Goal: Task Accomplishment & Management: Complete application form

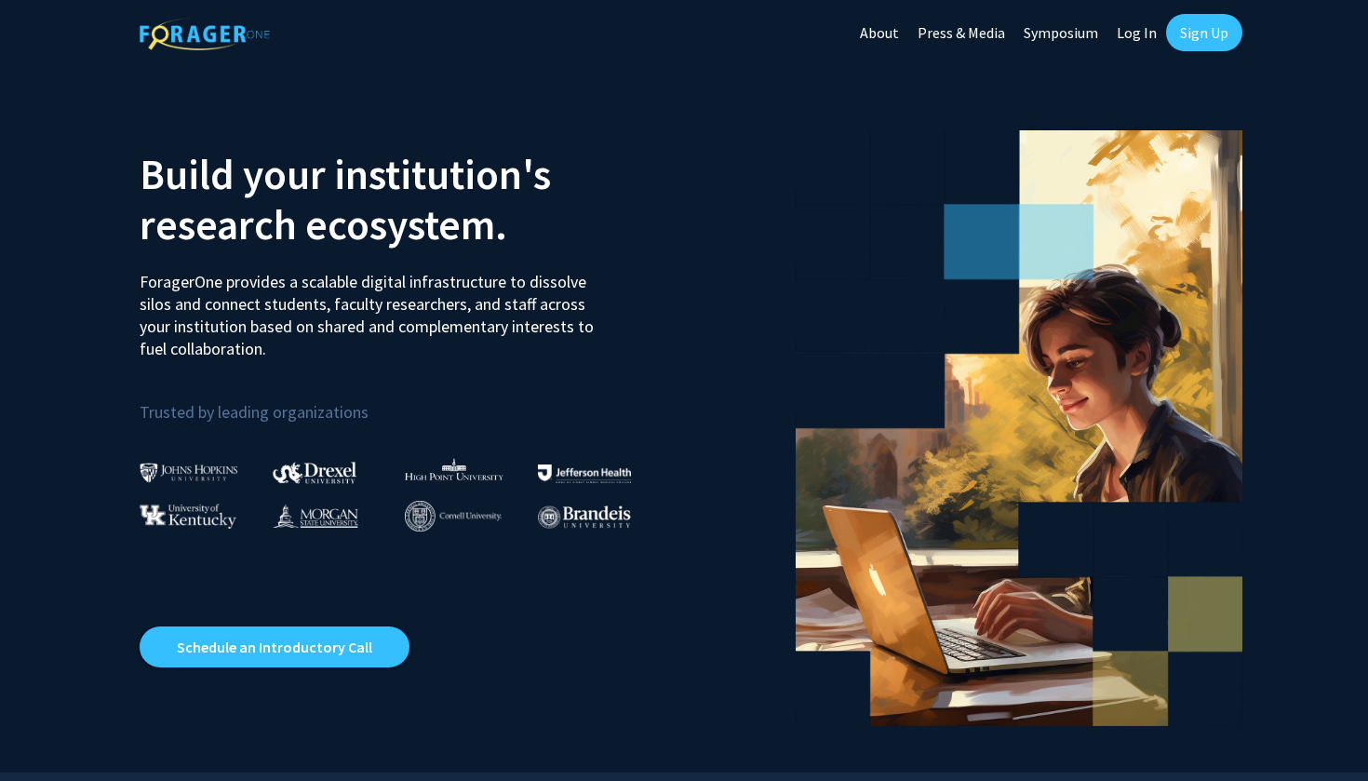
click at [607, 46] on link "Sign Up" at bounding box center [1204, 32] width 76 height 37
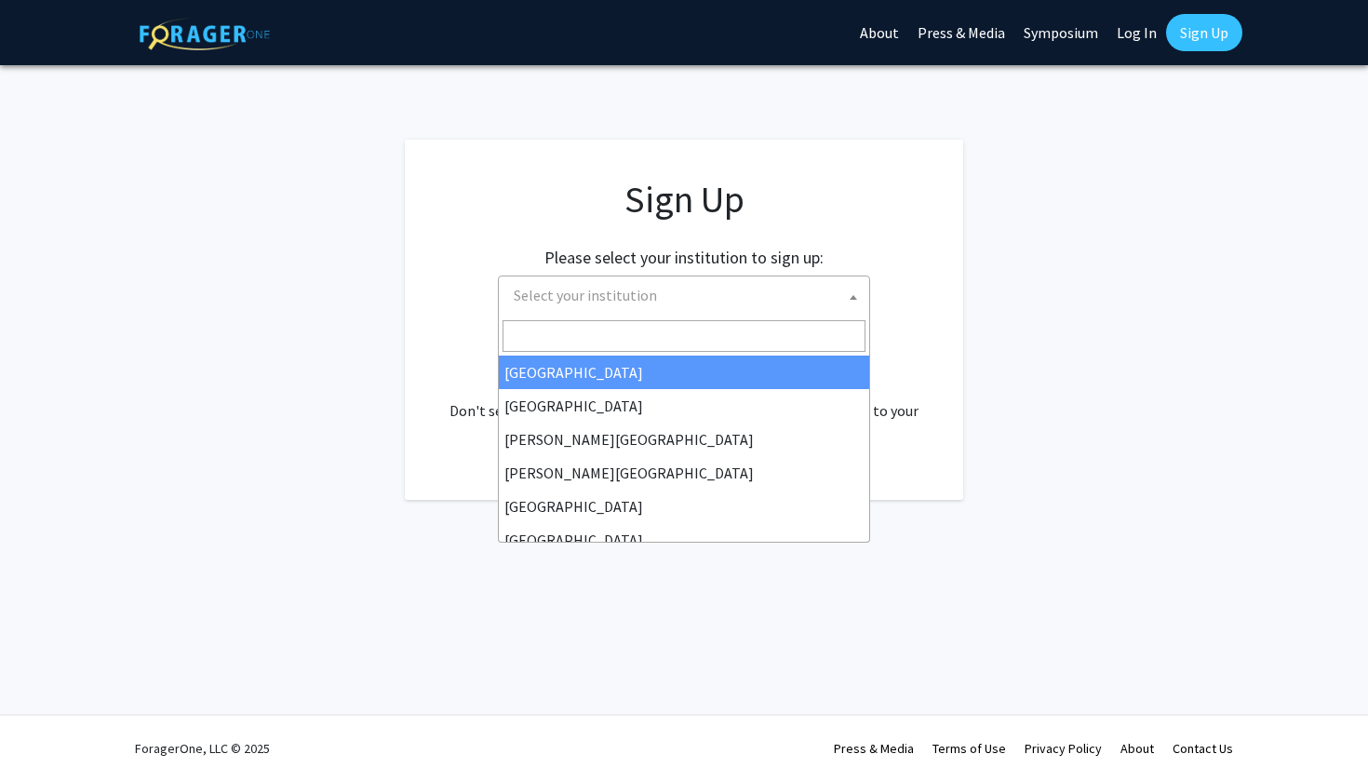
click at [607, 302] on span "Select your institution" at bounding box center [687, 295] width 363 height 38
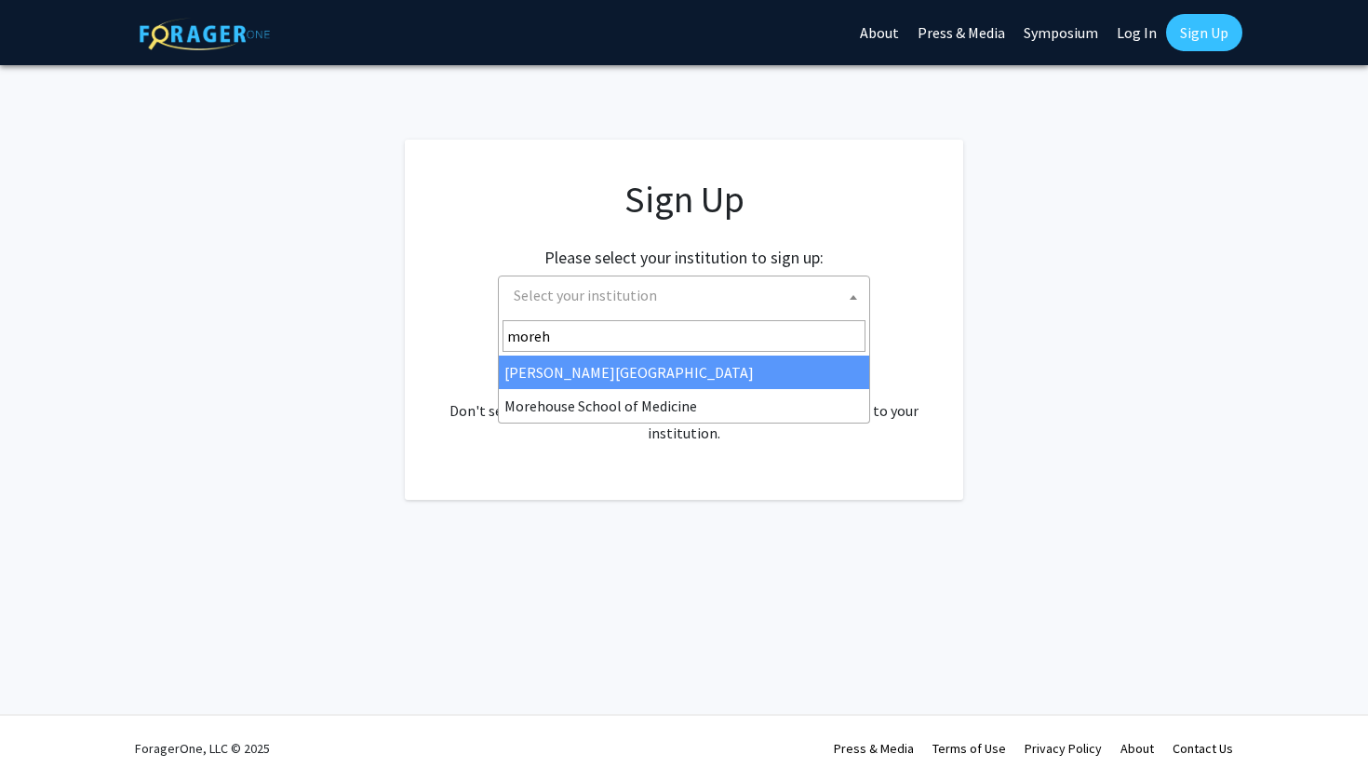
type input "moreh"
select select "28"
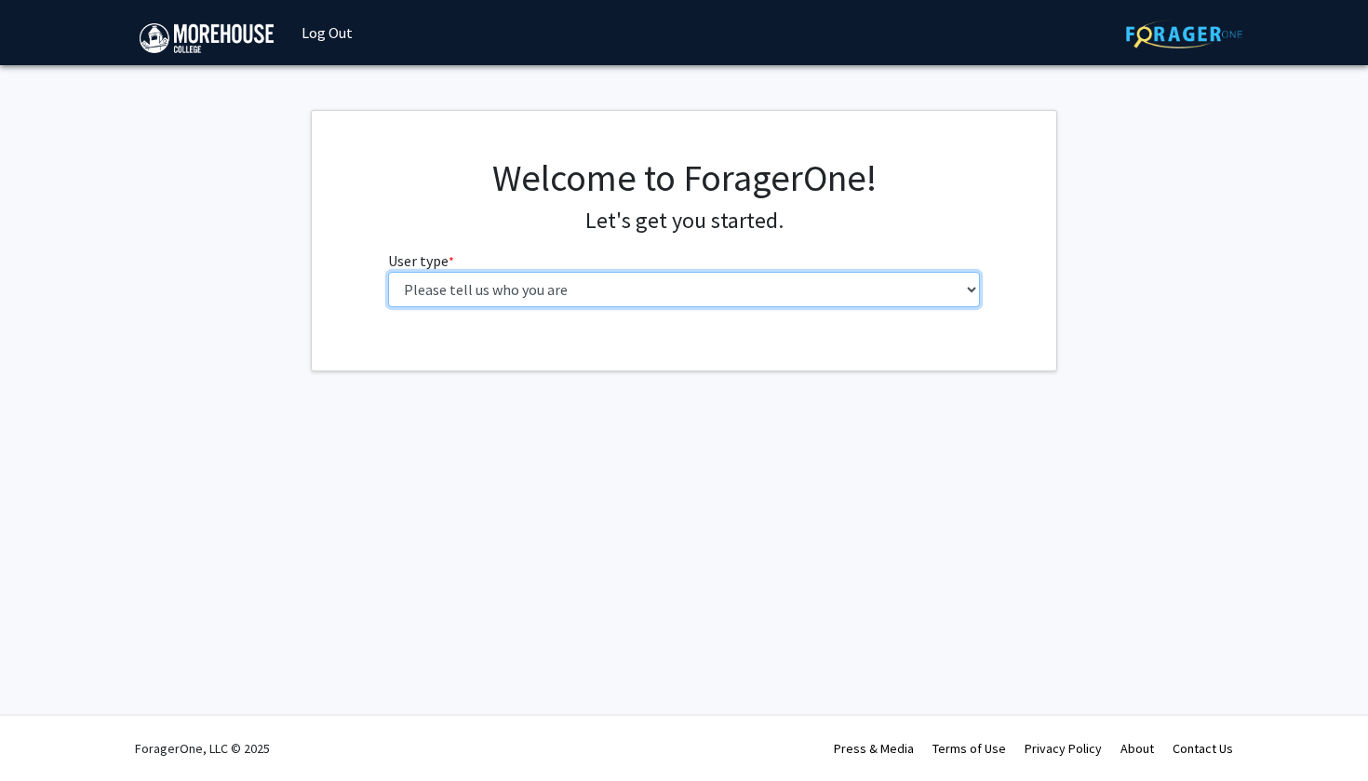
select select "1: undergrad"
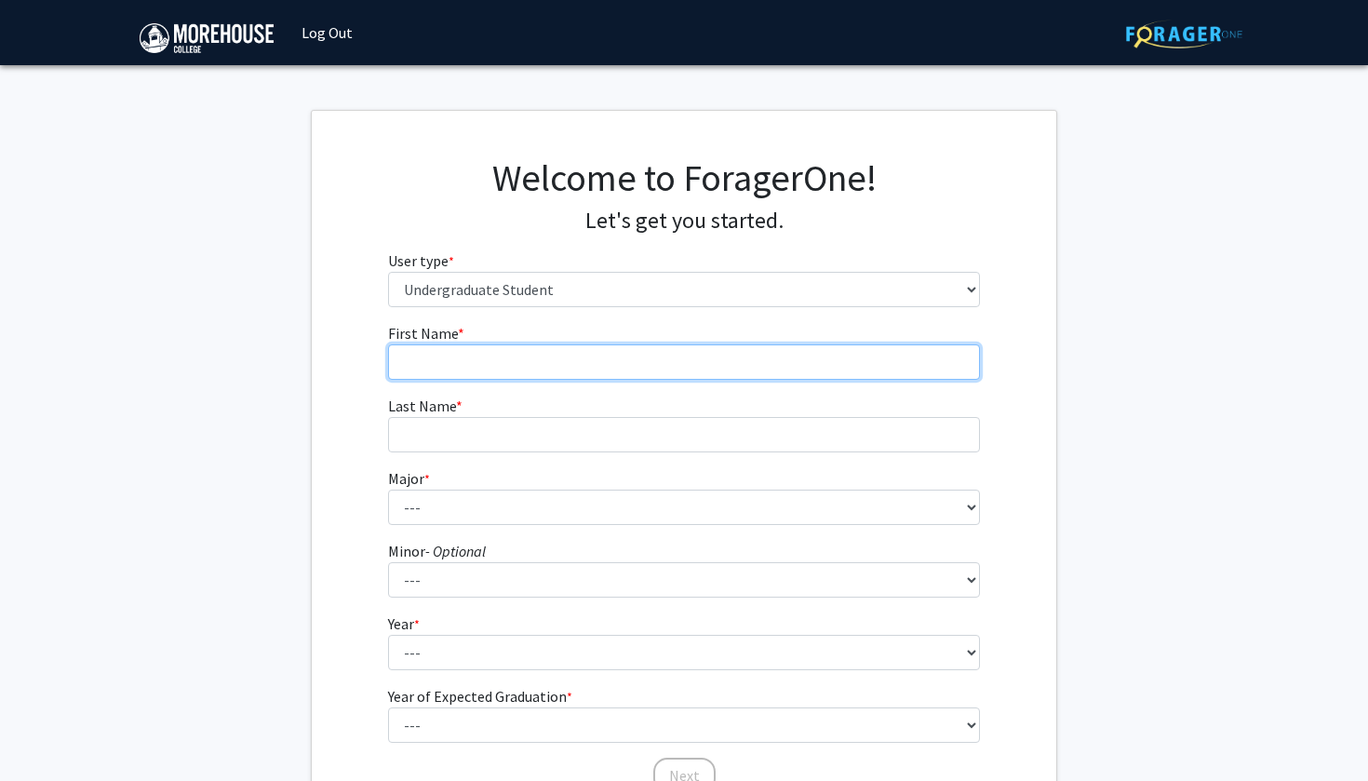
click at [673, 354] on input "First Name * required" at bounding box center [684, 361] width 593 height 35
type input "Miles"
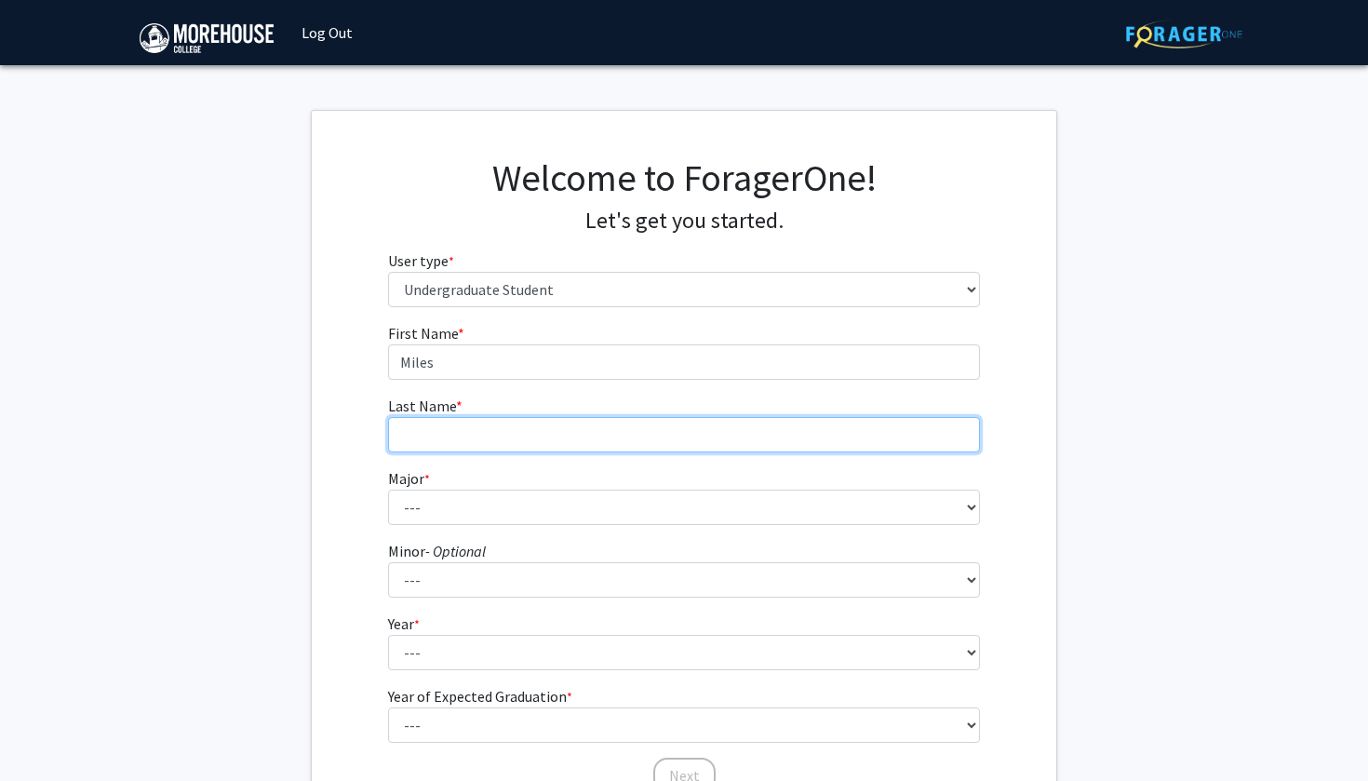
click at [654, 428] on input "Last Name * required" at bounding box center [684, 434] width 593 height 35
type input "Darby"
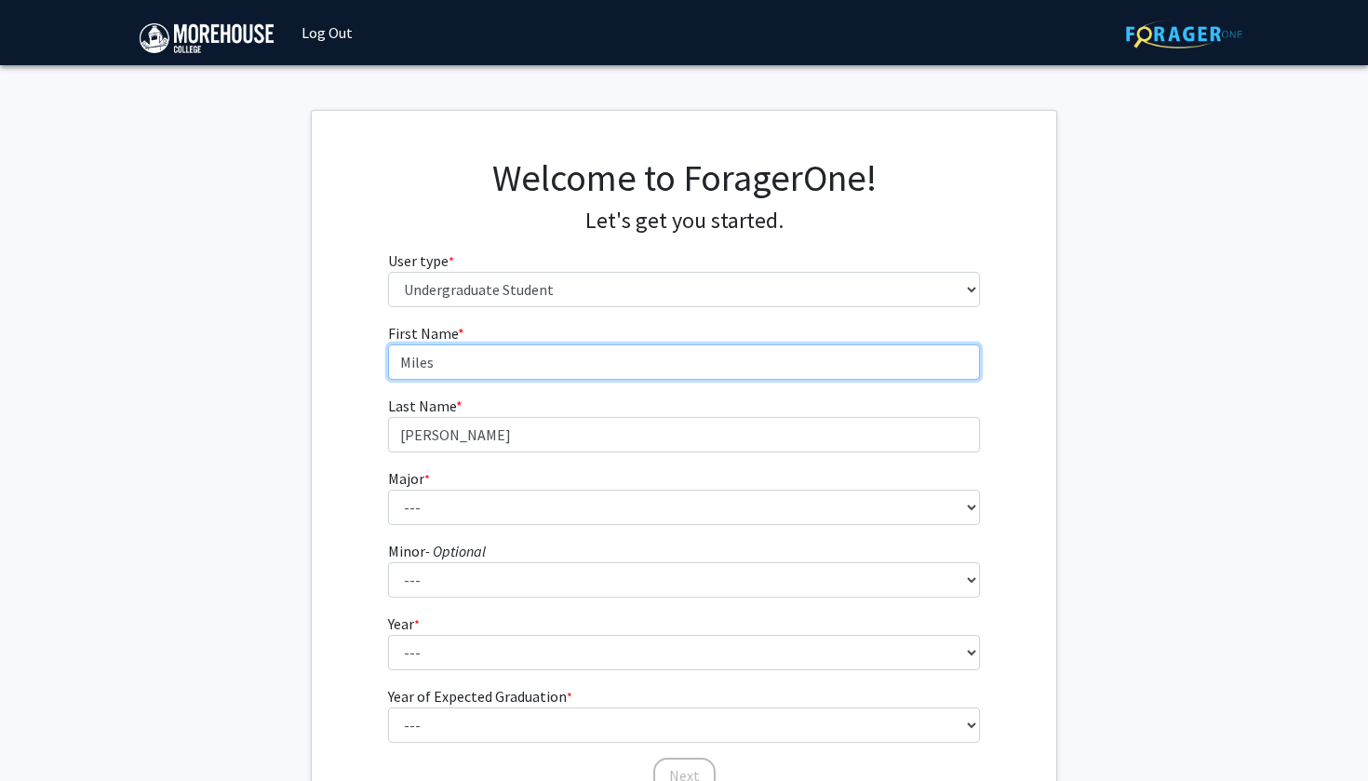
click at [399, 360] on input "Miles" at bounding box center [684, 361] width 593 height 35
type input "Miles"
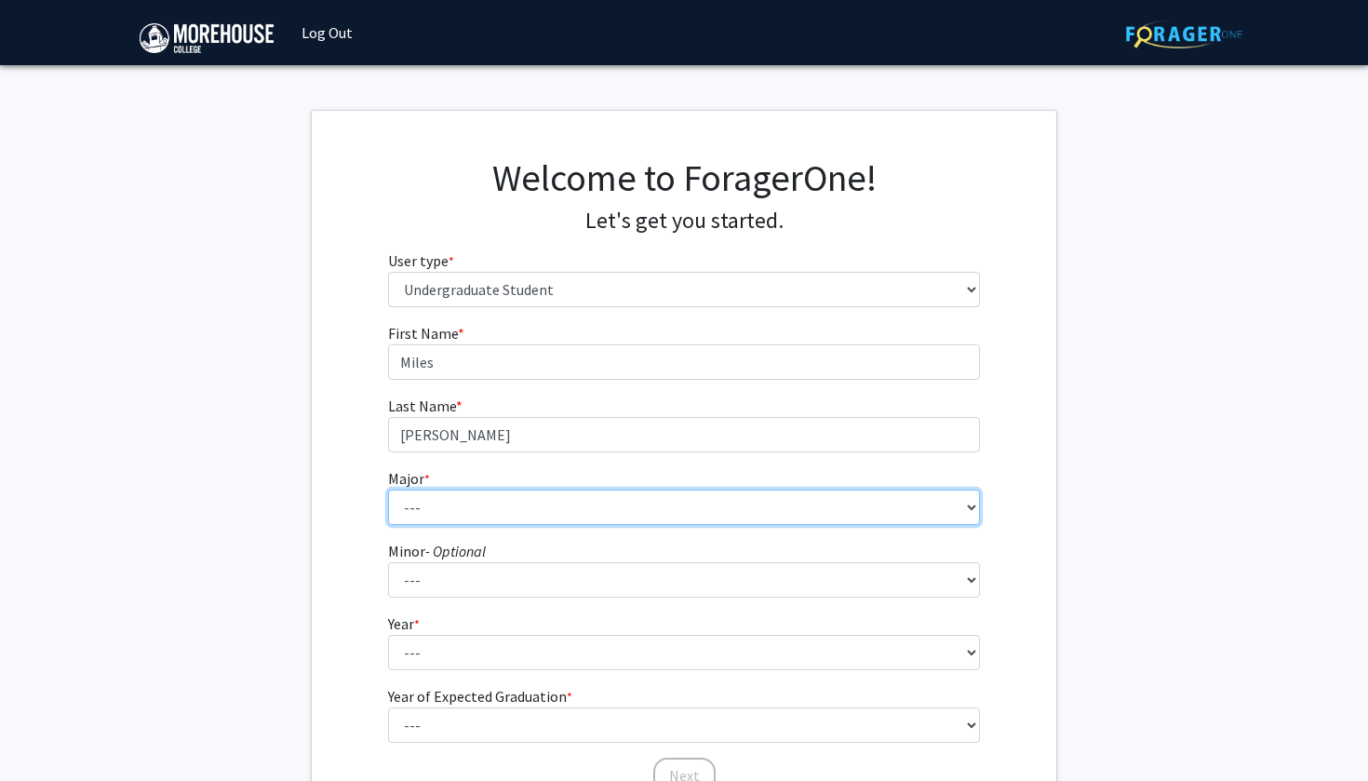
select select "5: 2095"
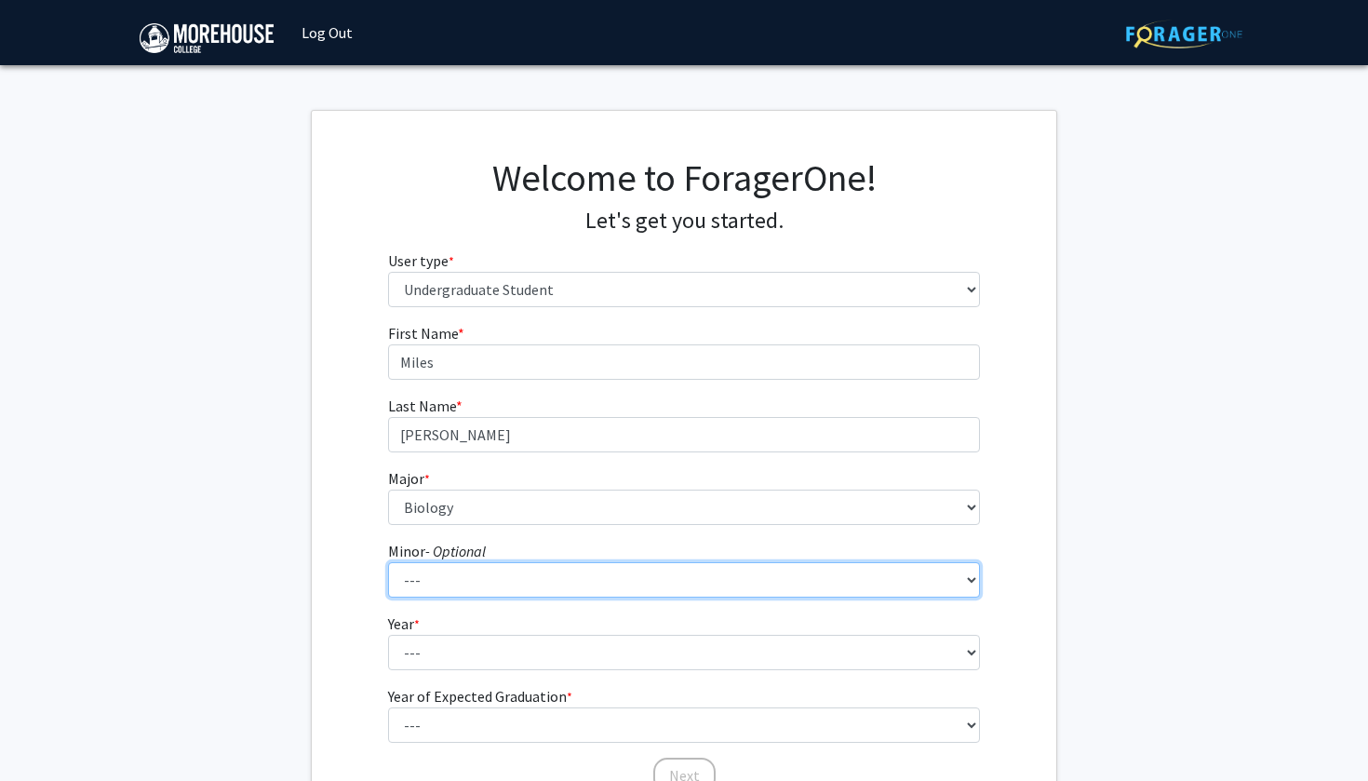
select select "28: 1662"
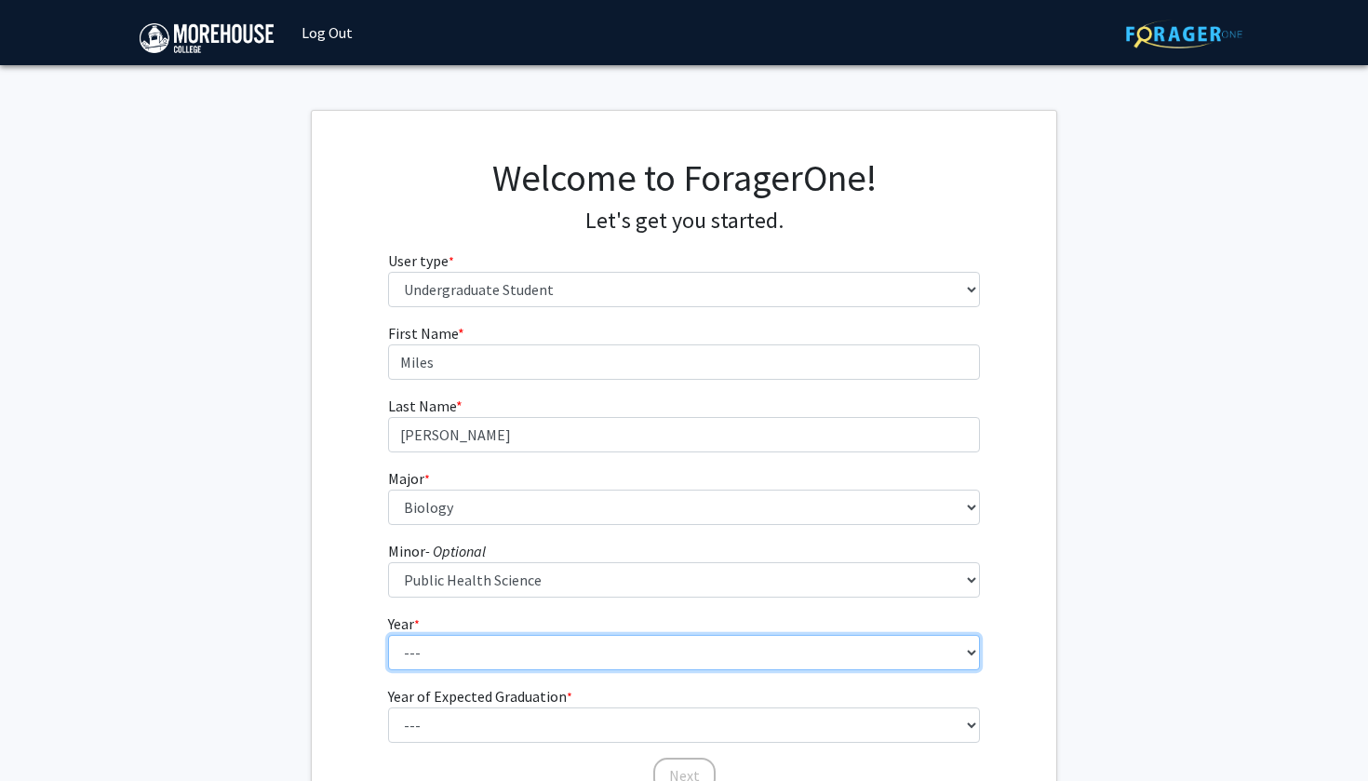
select select "2: sophomore"
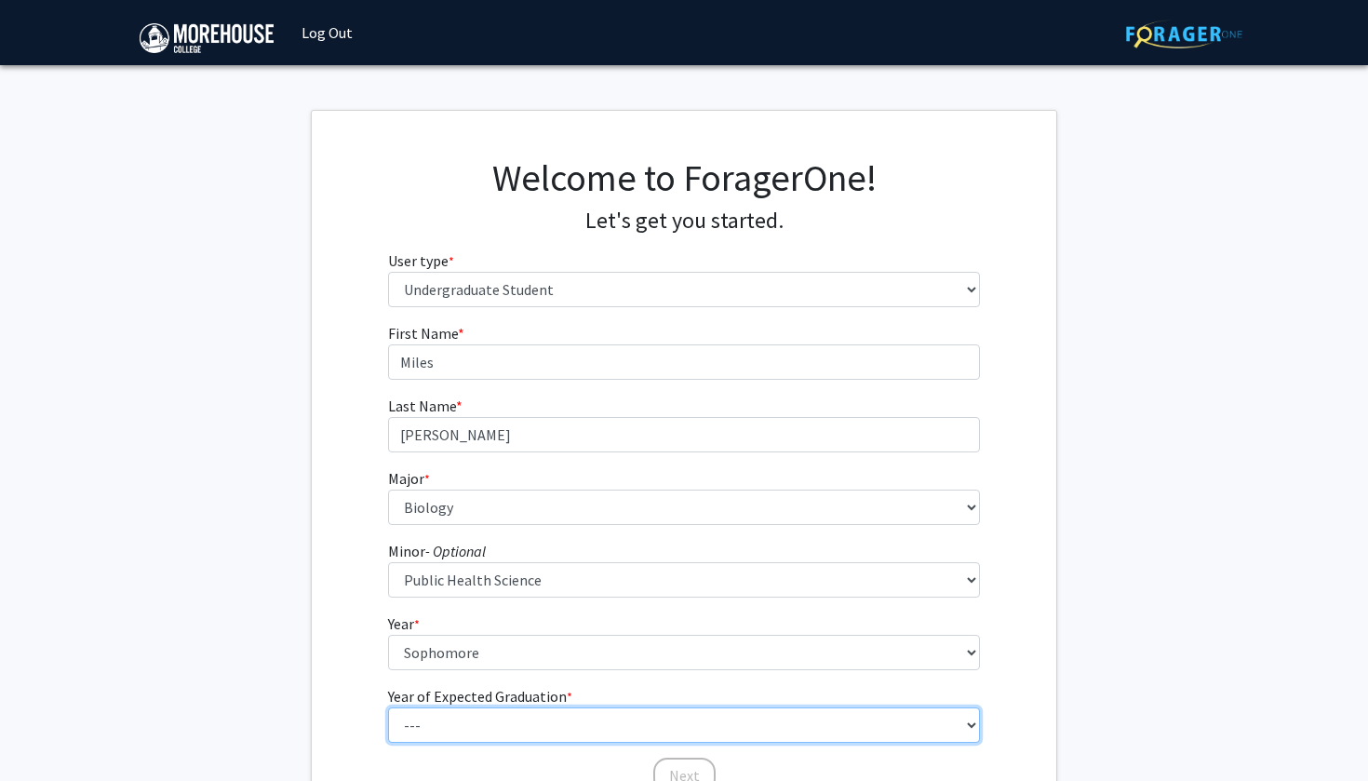
select select "4: 2028"
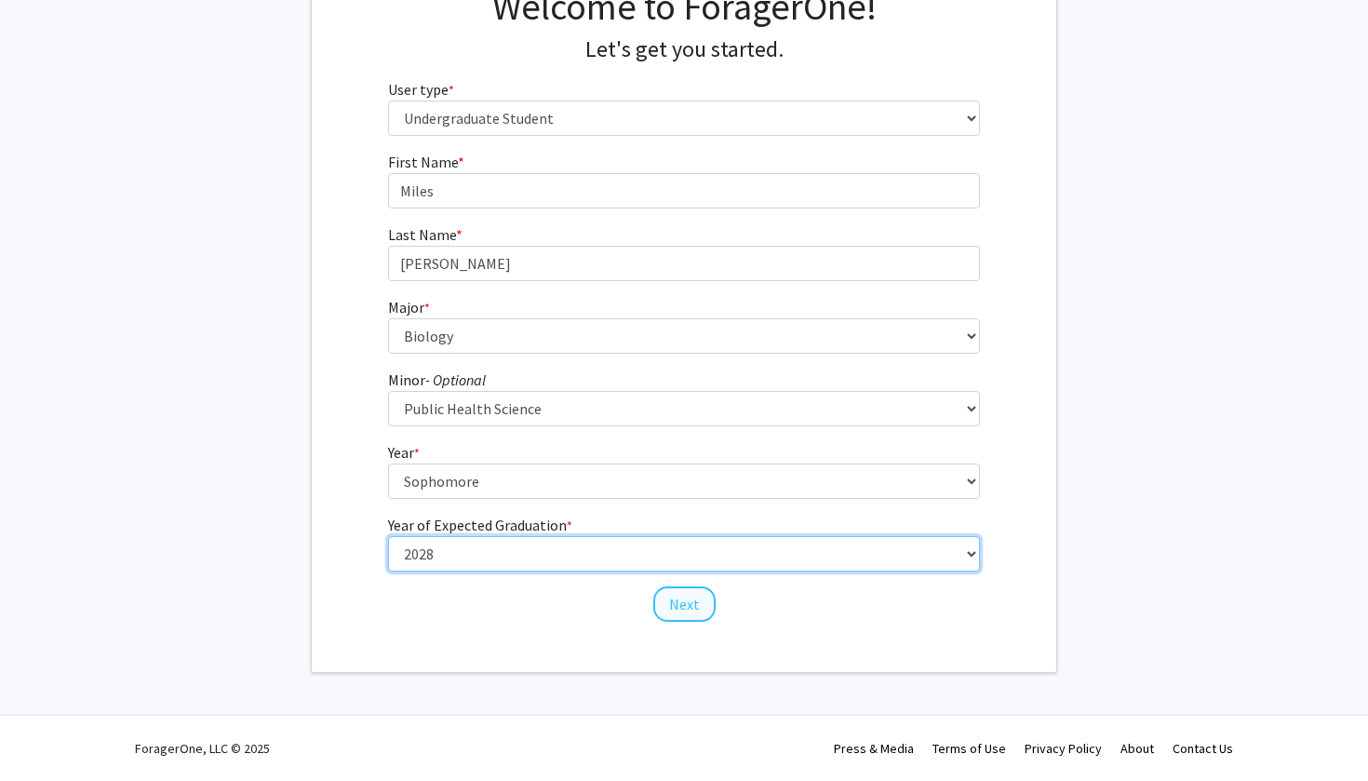
scroll to position [170, 0]
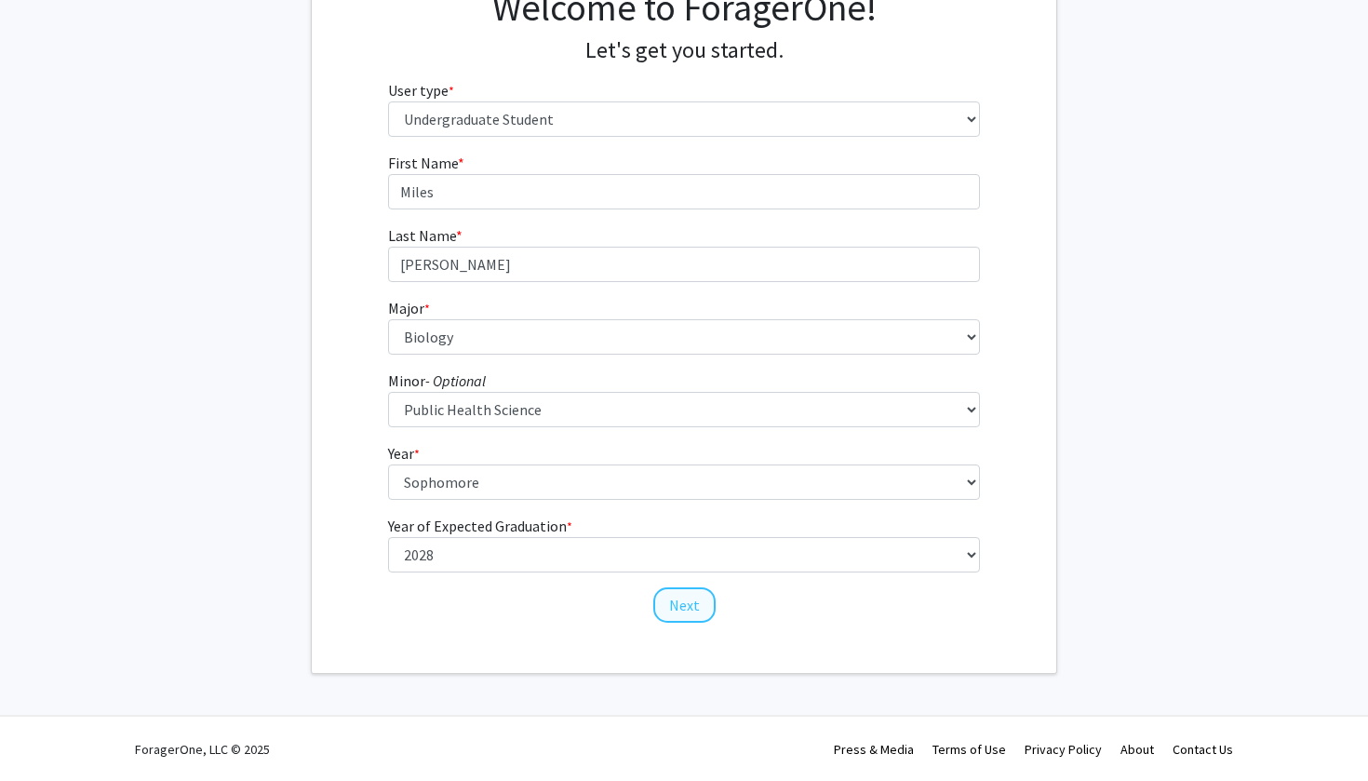
click at [677, 610] on button "Next" at bounding box center [684, 604] width 62 height 35
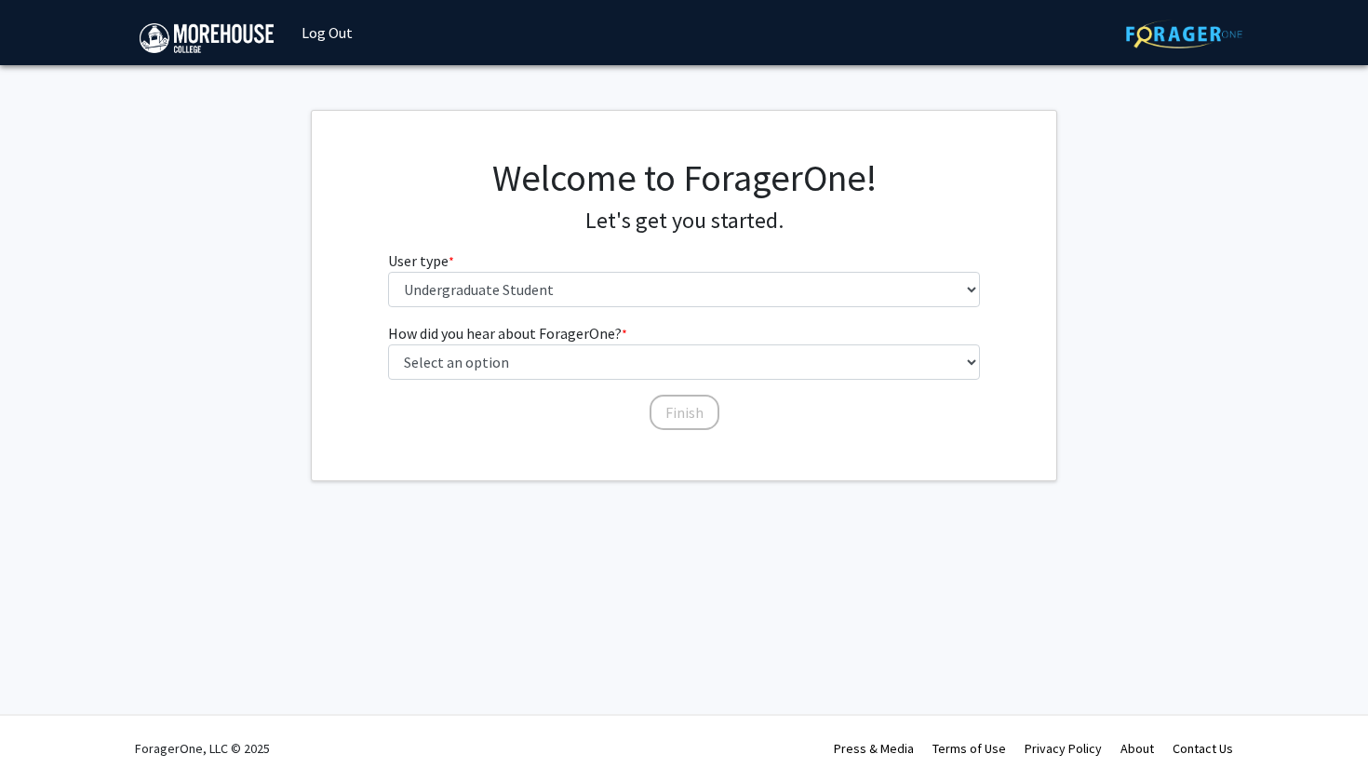
scroll to position [0, 0]
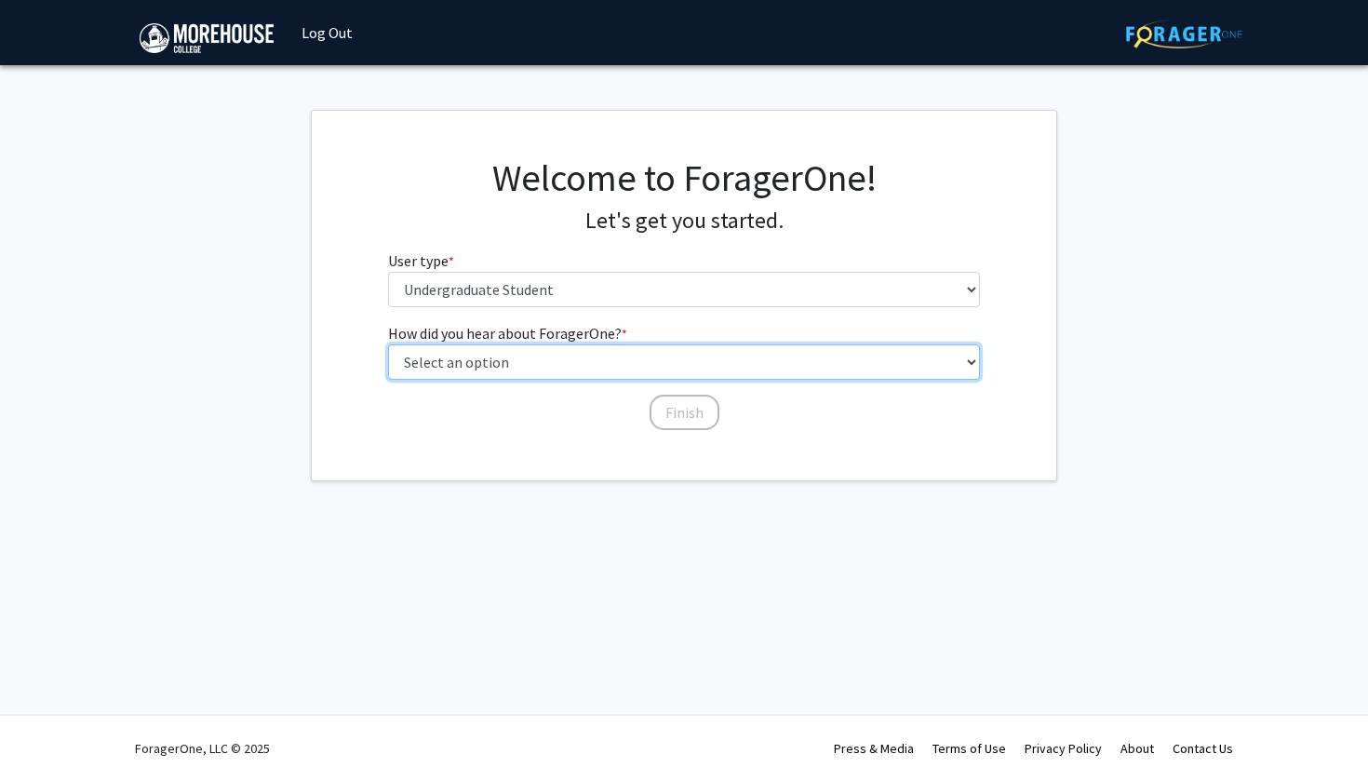
select select "2: faculty_recommendation"
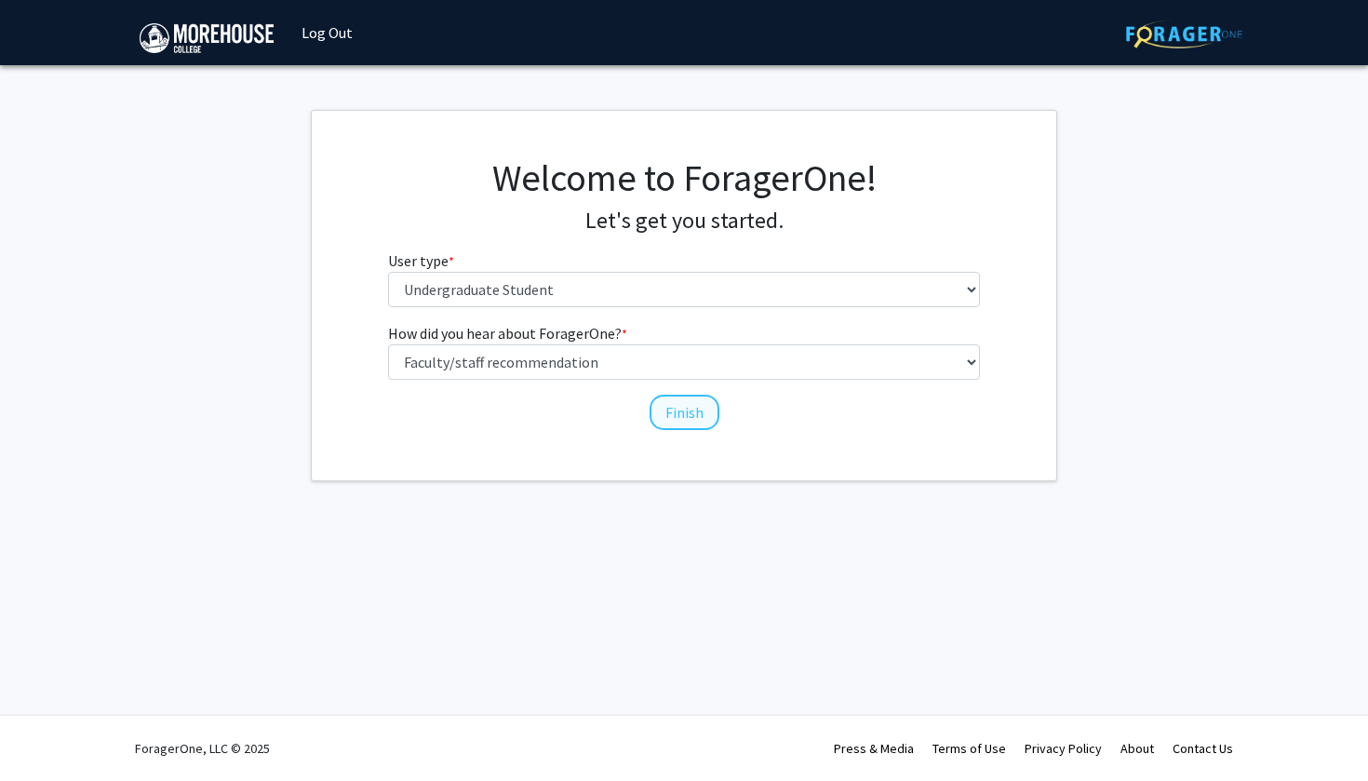
click at [661, 404] on button "Finish" at bounding box center [685, 412] width 70 height 35
